Goal: Find specific page/section: Find specific page/section

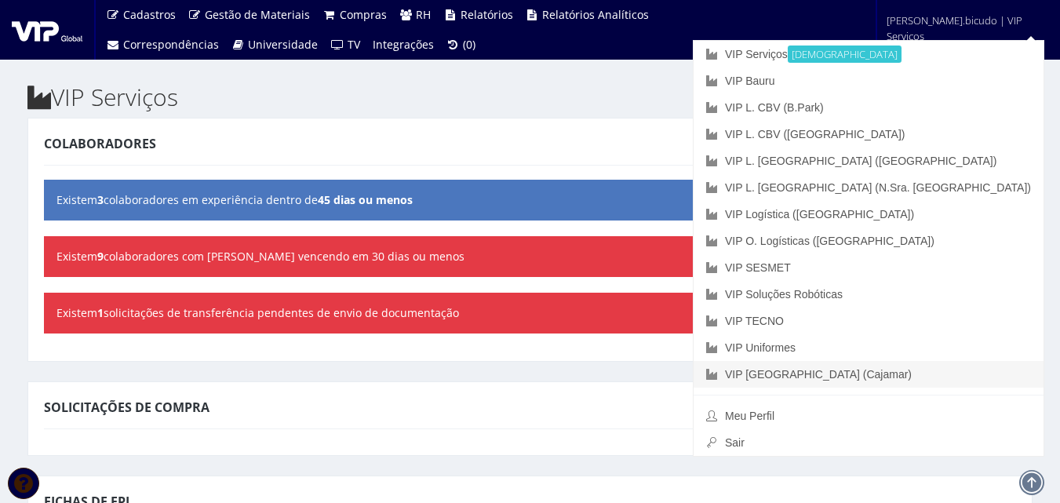
click at [906, 370] on link "VIP [GEOGRAPHIC_DATA] (Cajamar)" at bounding box center [869, 374] width 350 height 27
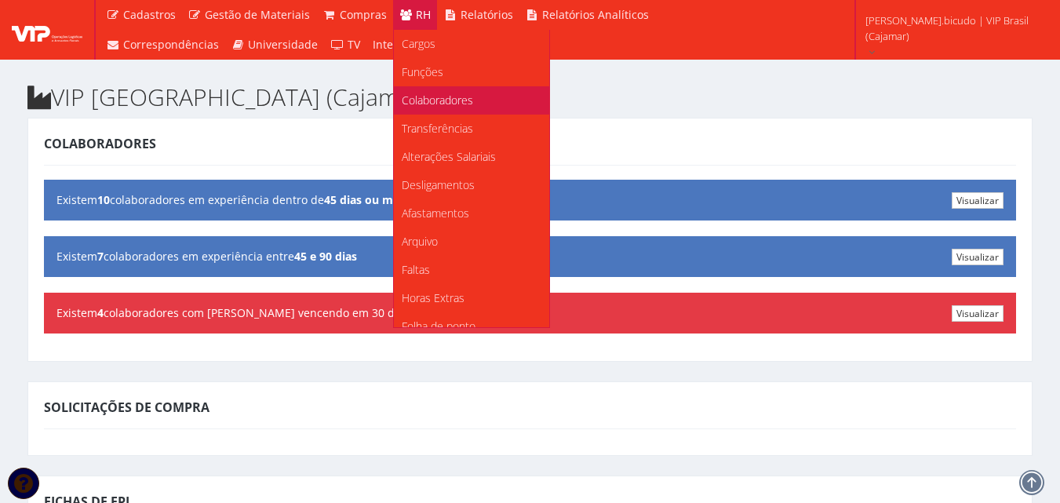
click at [430, 91] on link "Colaboradores" at bounding box center [471, 100] width 155 height 28
click at [421, 104] on span "Colaboradores" at bounding box center [437, 100] width 71 height 15
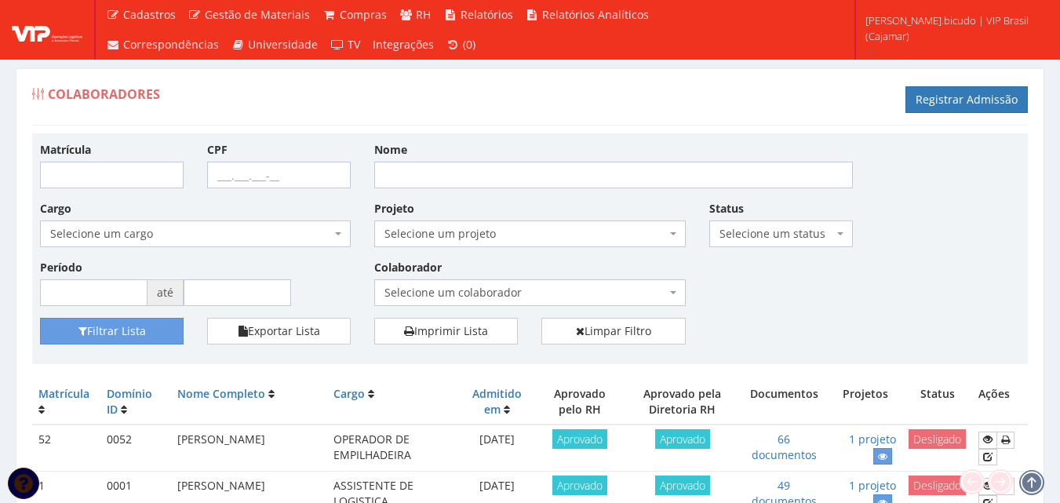
click at [488, 295] on span "Selecione um colaborador" at bounding box center [524, 293] width 281 height 16
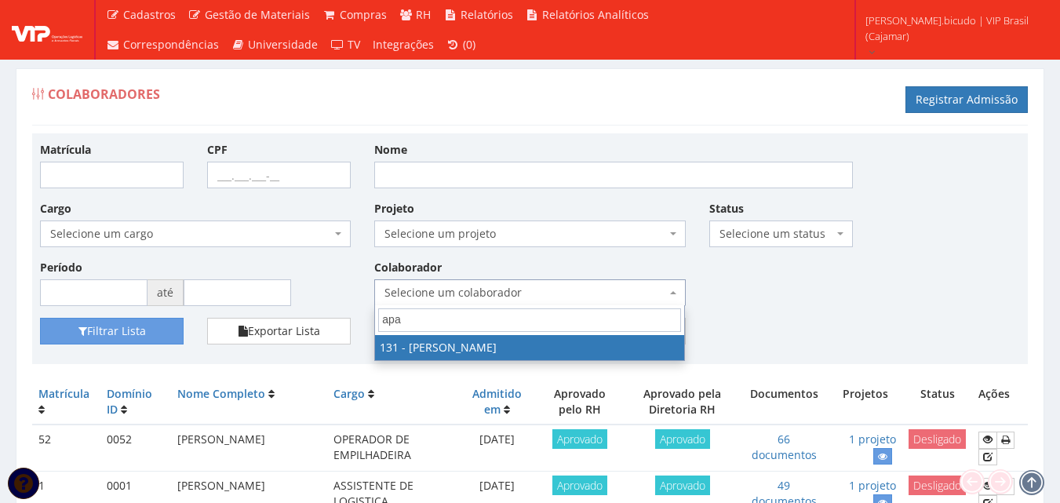
type input "apar"
select select "3881"
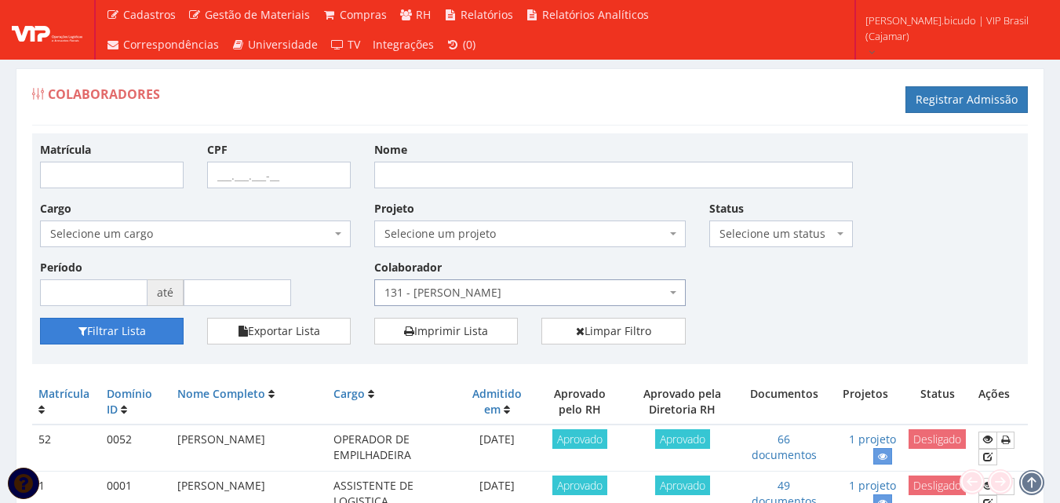
click at [144, 330] on button "Filtrar Lista" at bounding box center [112, 331] width 144 height 27
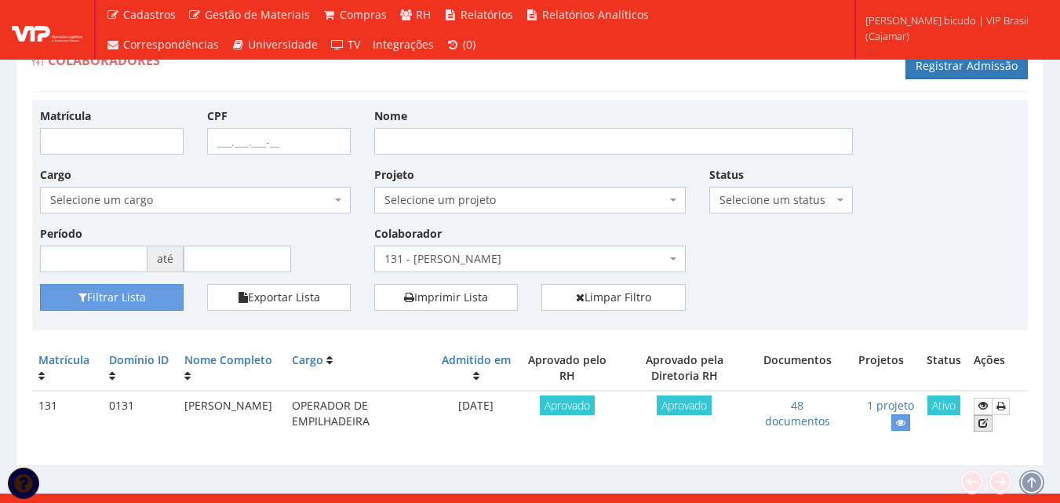
scroll to position [50, 0]
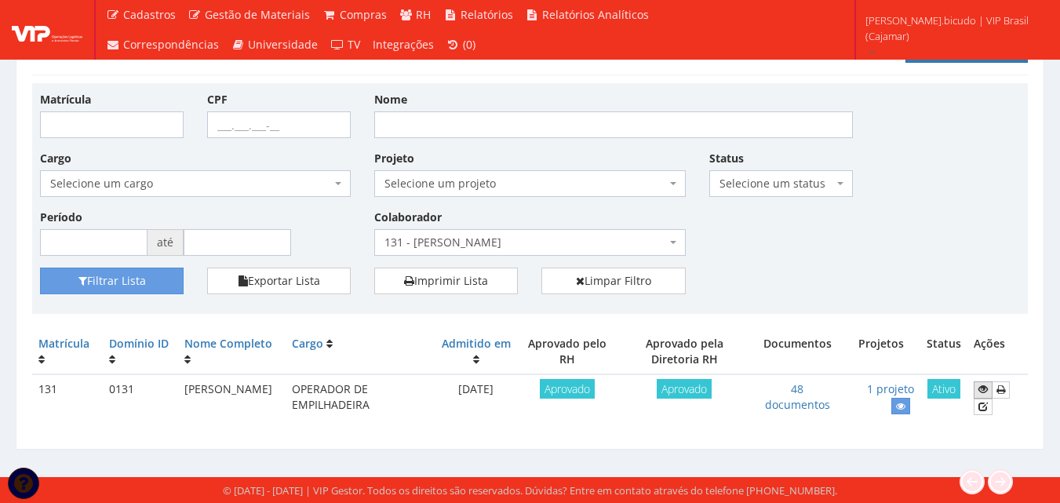
click at [981, 384] on icon at bounding box center [982, 389] width 9 height 11
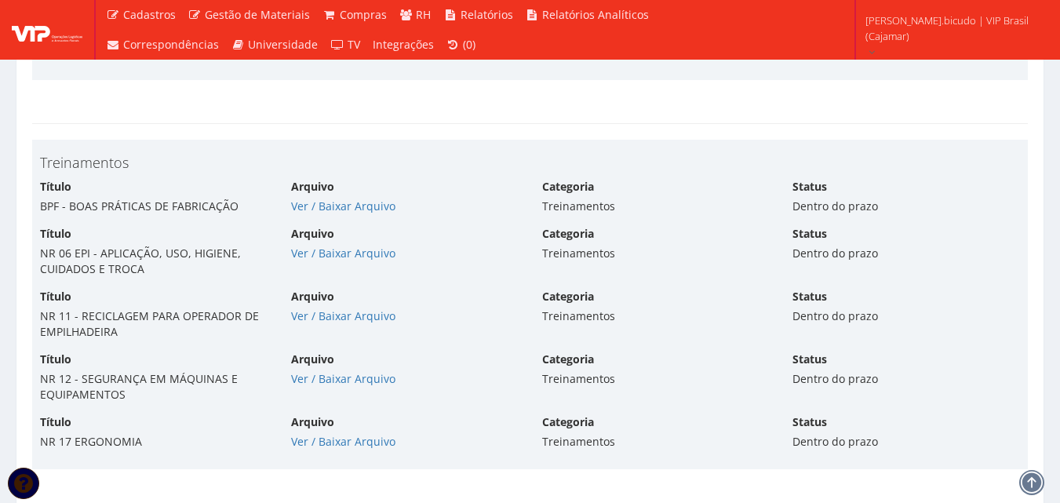
scroll to position [6199, 0]
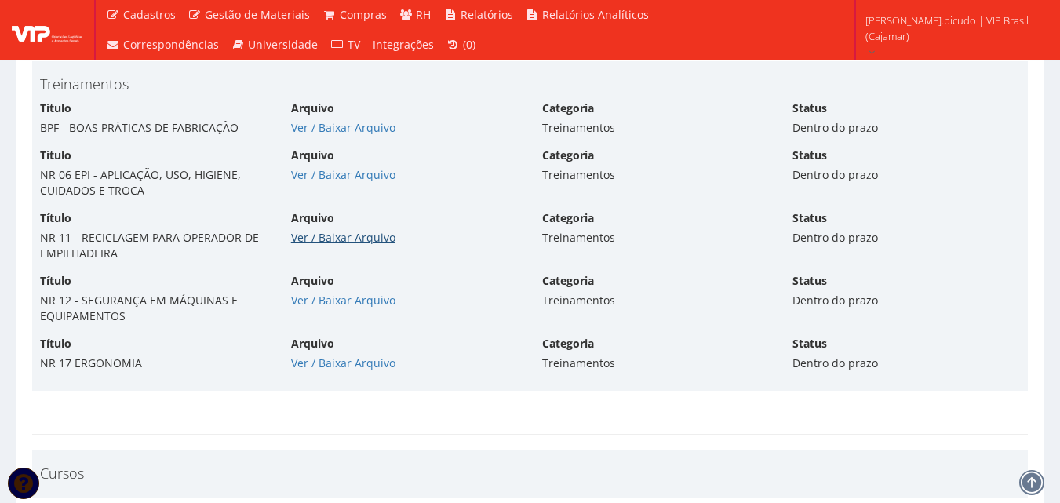
click at [303, 240] on link "Ver / Baixar Arquivo" at bounding box center [343, 237] width 104 height 15
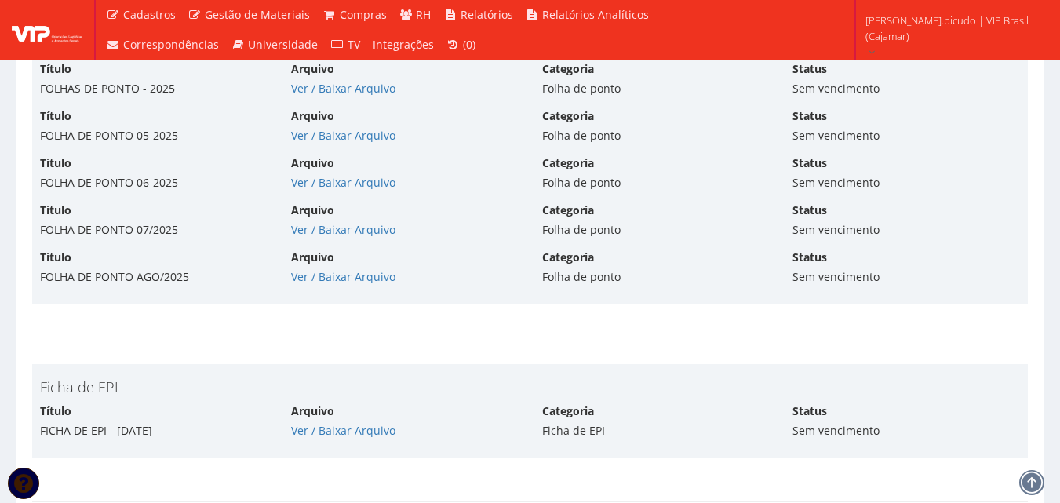
scroll to position [5335, 0]
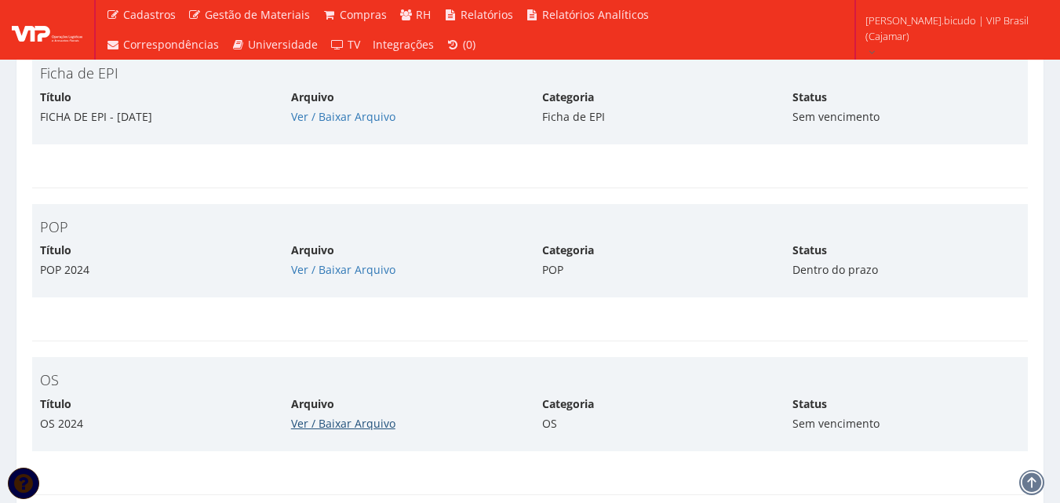
click at [321, 422] on link "Ver / Baixar Arquivo" at bounding box center [343, 423] width 104 height 15
click at [363, 267] on link "Ver / Baixar Arquivo" at bounding box center [343, 269] width 104 height 15
